Goal: Task Accomplishment & Management: Use online tool/utility

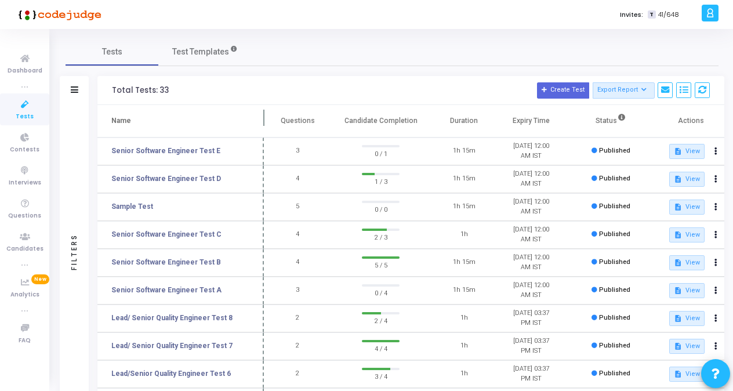
drag, startPoint x: 226, startPoint y: 115, endPoint x: 267, endPoint y: 114, distance: 40.6
click at [267, 114] on span at bounding box center [264, 121] width 12 height 32
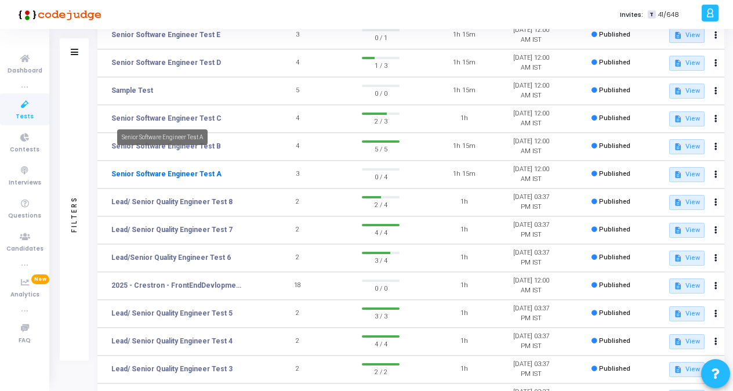
scroll to position [174, 0]
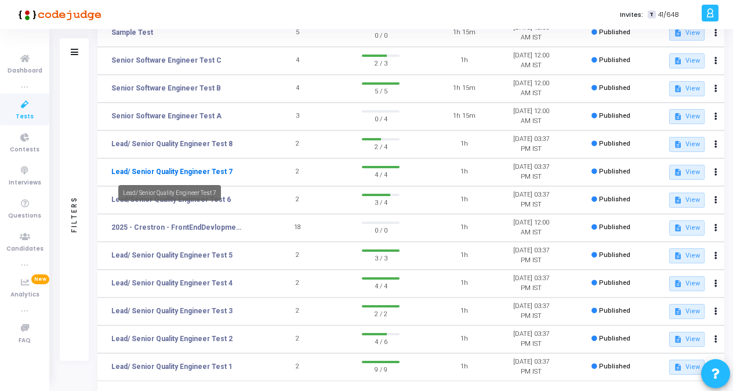
click at [205, 172] on link "Lead/ Senior Quality Engineer Test 7" at bounding box center [171, 171] width 121 height 10
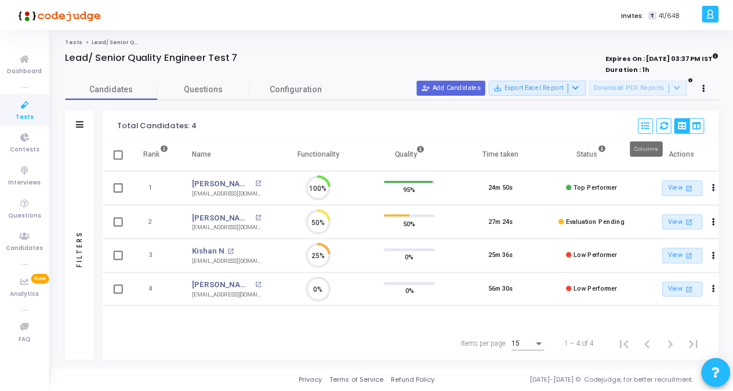
scroll to position [5, 5]
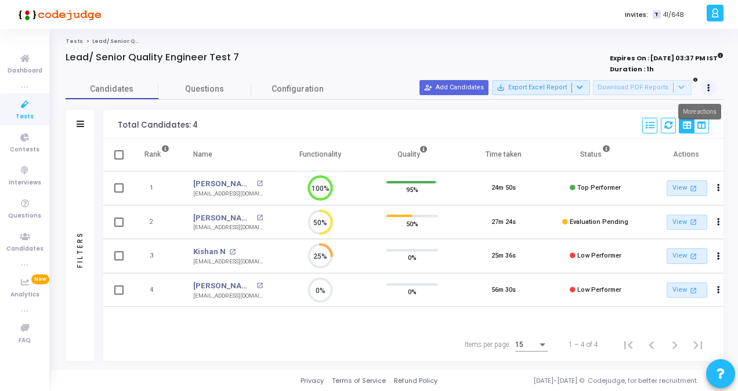
click at [708, 87] on icon at bounding box center [708, 88] width 3 height 6
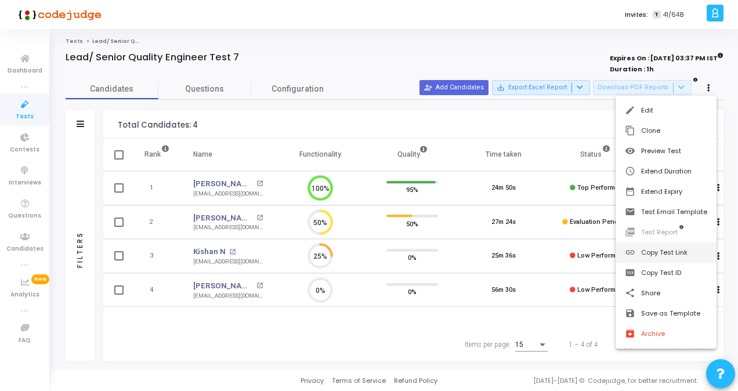
click at [659, 251] on button "link Copy Test Link" at bounding box center [665, 252] width 101 height 20
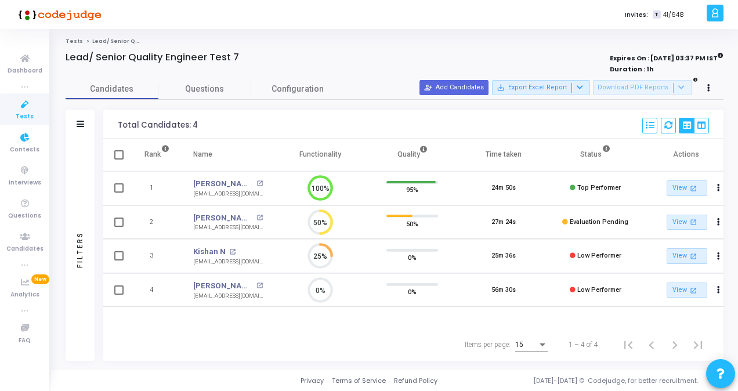
click at [24, 115] on span "Tests" at bounding box center [25, 117] width 18 height 10
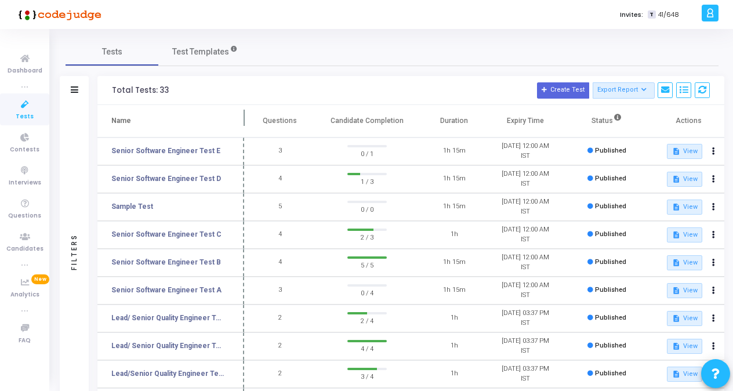
drag, startPoint x: 223, startPoint y: 117, endPoint x: 244, endPoint y: 118, distance: 20.9
click at [244, 118] on span at bounding box center [244, 121] width 12 height 32
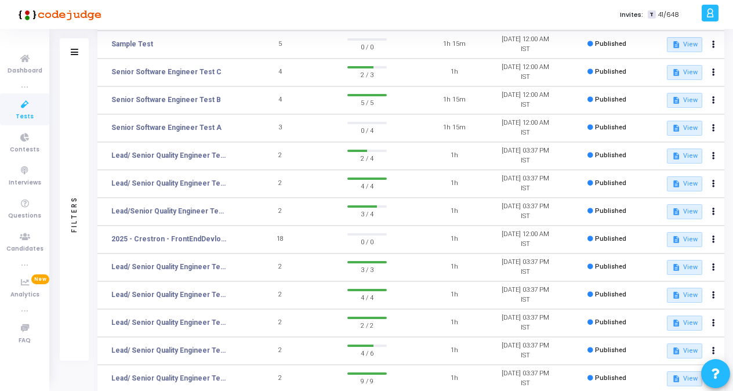
scroll to position [174, 0]
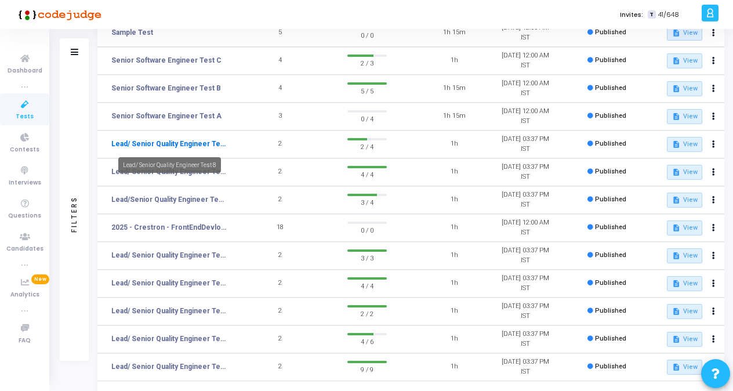
click at [198, 146] on link "Lead/ Senior Quality Engineer Test 8" at bounding box center [168, 144] width 115 height 10
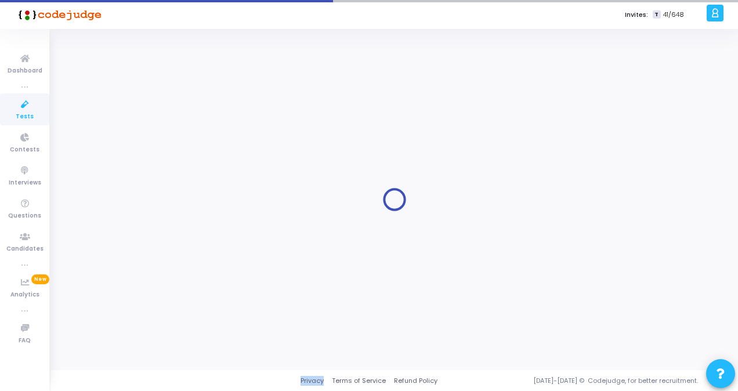
click at [198, 146] on div at bounding box center [395, 200] width 658 height 324
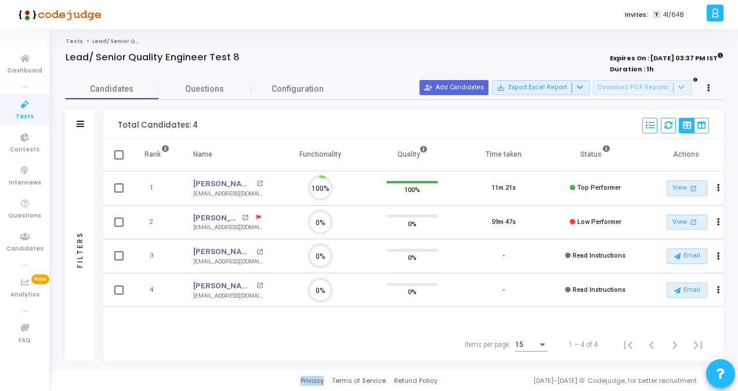
scroll to position [24, 29]
click at [708, 88] on icon at bounding box center [708, 88] width 3 height 6
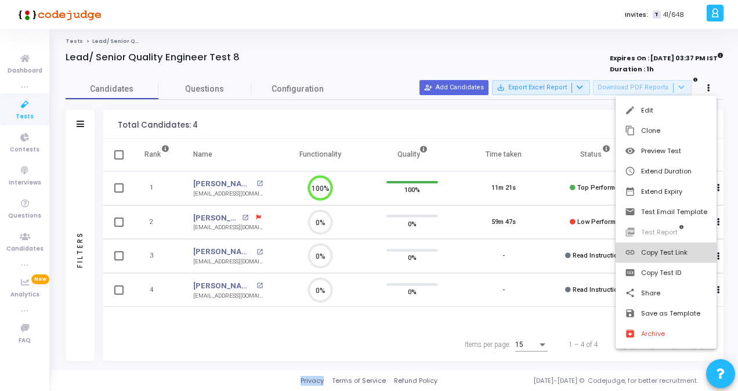
click at [678, 253] on button "link Copy Test Link" at bounding box center [665, 252] width 101 height 20
